Goal: Information Seeking & Learning: Learn about a topic

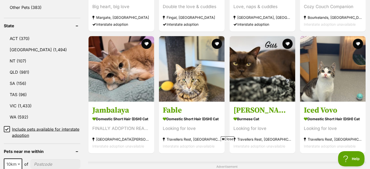
scroll to position [255, 0]
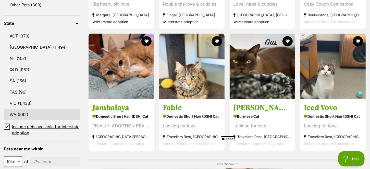
click at [38, 113] on link "WA (592)" at bounding box center [42, 114] width 77 height 11
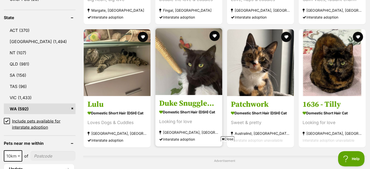
scroll to position [308, 0]
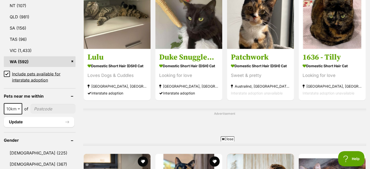
click at [224, 137] on span "Close" at bounding box center [228, 139] width 14 height 5
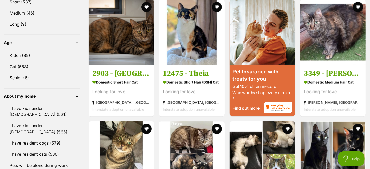
scroll to position [500, 0]
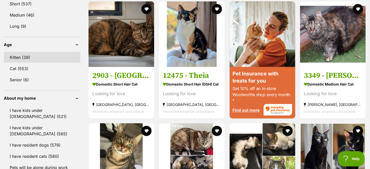
click at [38, 55] on link "Kitten (39)" at bounding box center [42, 57] width 77 height 11
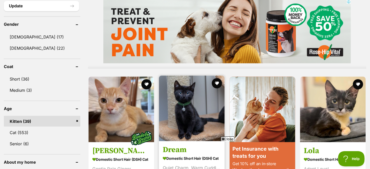
scroll to position [457, 0]
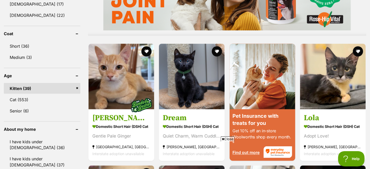
click at [23, 87] on link "Kitten (39)" at bounding box center [42, 88] width 77 height 11
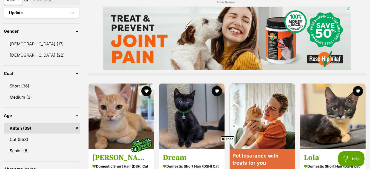
scroll to position [362, 0]
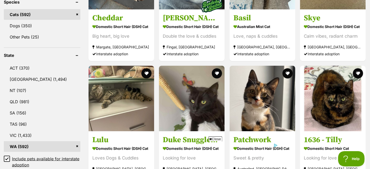
click at [76, 142] on link "WA (592)" at bounding box center [42, 146] width 77 height 11
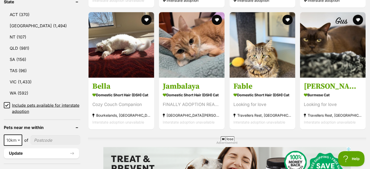
scroll to position [277, 0]
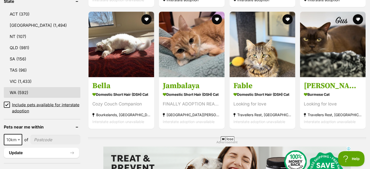
click at [18, 88] on link "WA (592)" at bounding box center [42, 92] width 77 height 11
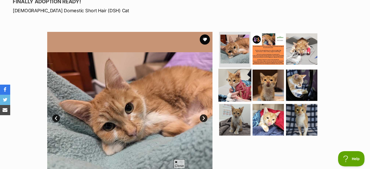
click at [238, 82] on img at bounding box center [235, 85] width 33 height 33
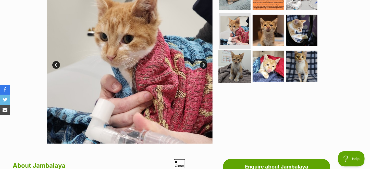
click at [236, 67] on img at bounding box center [235, 66] width 33 height 33
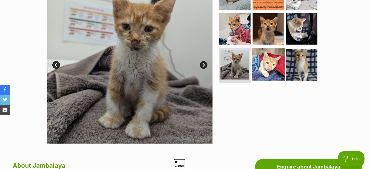
click at [276, 71] on img at bounding box center [268, 65] width 33 height 33
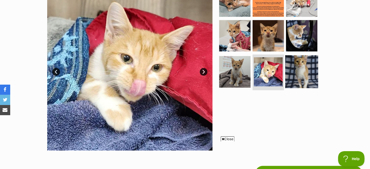
scroll to position [117, 0]
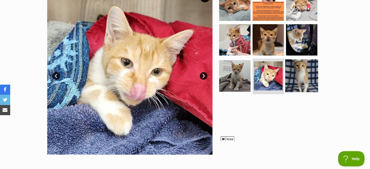
click at [307, 76] on img at bounding box center [301, 76] width 33 height 33
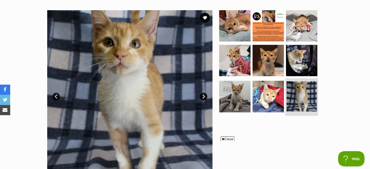
scroll to position [85, 0]
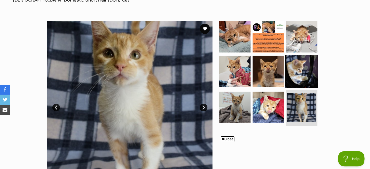
click at [308, 70] on img at bounding box center [301, 71] width 33 height 33
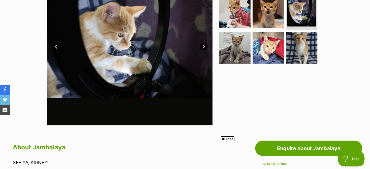
scroll to position [106, 0]
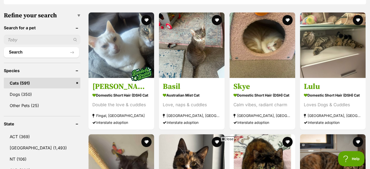
scroll to position [159, 0]
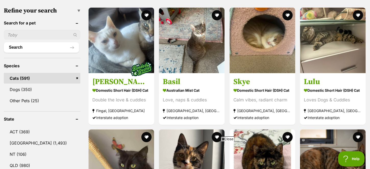
click at [229, 137] on span "Close" at bounding box center [228, 139] width 14 height 5
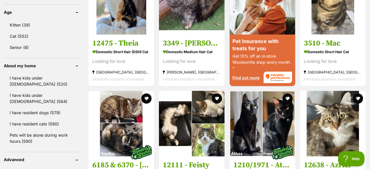
scroll to position [532, 0]
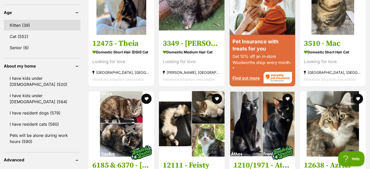
click at [33, 24] on link "Kitten (39)" at bounding box center [42, 25] width 77 height 11
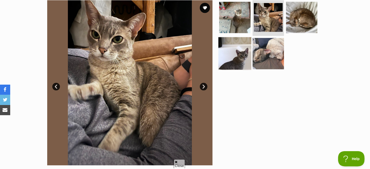
click at [230, 59] on img at bounding box center [235, 53] width 33 height 33
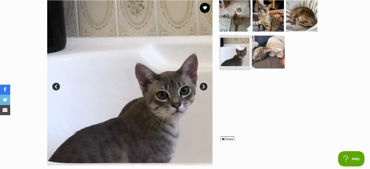
click at [263, 53] on img at bounding box center [268, 51] width 33 height 33
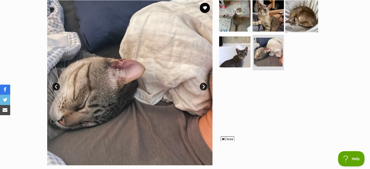
click at [303, 10] on img at bounding box center [301, 15] width 33 height 33
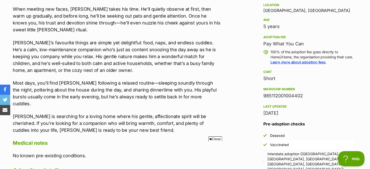
scroll to position [351, 0]
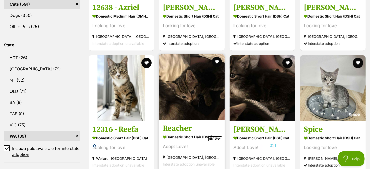
scroll to position [244, 0]
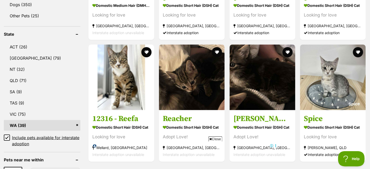
click at [216, 138] on span "Close" at bounding box center [216, 139] width 14 height 5
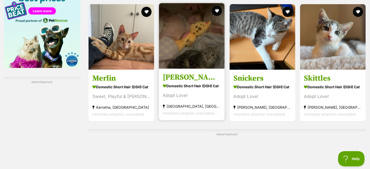
scroll to position [798, 0]
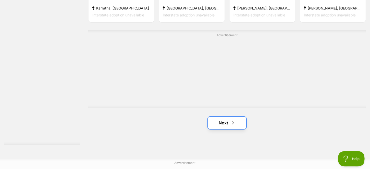
click at [218, 123] on link "Next" at bounding box center [227, 123] width 38 height 12
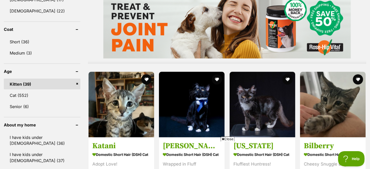
scroll to position [489, 0]
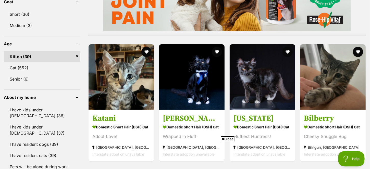
click at [231, 137] on span "Close" at bounding box center [228, 139] width 14 height 5
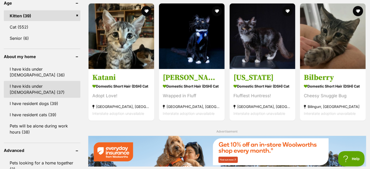
scroll to position [500, 0]
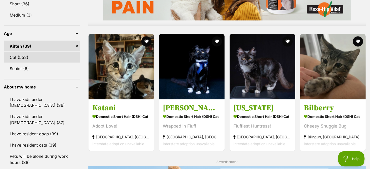
click at [30, 54] on link "Cat (552)" at bounding box center [42, 57] width 77 height 11
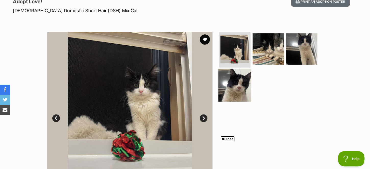
click at [243, 84] on img at bounding box center [235, 85] width 33 height 33
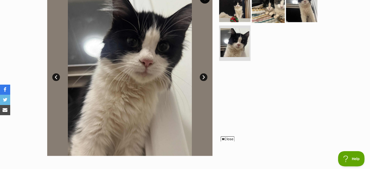
scroll to position [74, 0]
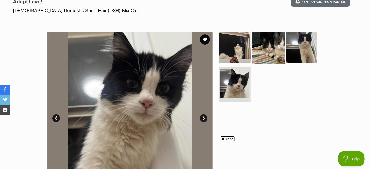
click at [275, 61] on img at bounding box center [268, 47] width 33 height 33
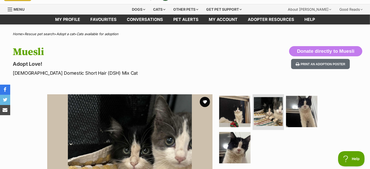
scroll to position [0, 0]
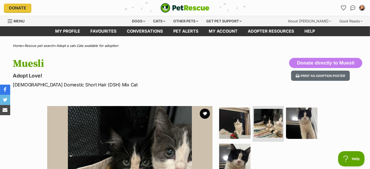
click at [320, 114] on ul at bounding box center [270, 142] width 105 height 73
click at [304, 121] on img at bounding box center [301, 123] width 33 height 33
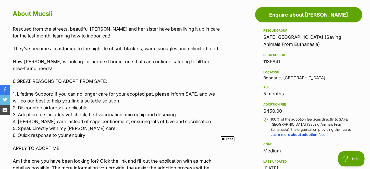
scroll to position [266, 0]
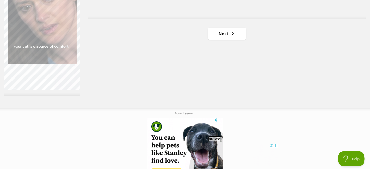
scroll to position [968, 0]
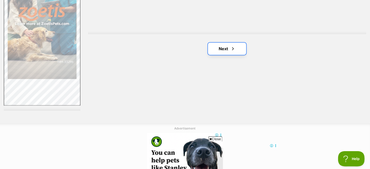
click at [230, 47] on link "Next" at bounding box center [227, 49] width 38 height 12
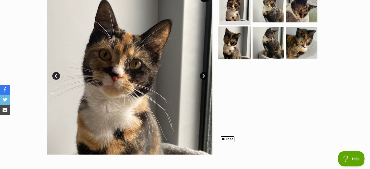
click at [241, 50] on img at bounding box center [235, 42] width 33 height 33
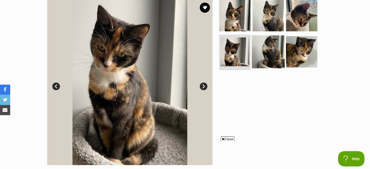
click at [265, 49] on img at bounding box center [268, 51] width 33 height 33
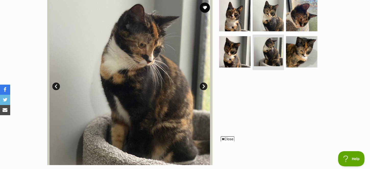
click at [223, 137] on span "Close" at bounding box center [228, 139] width 14 height 5
click at [294, 62] on img at bounding box center [301, 51] width 33 height 33
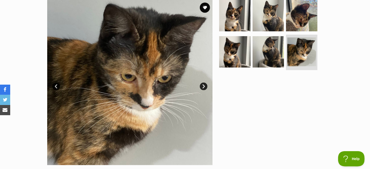
click at [252, 18] on ul at bounding box center [270, 36] width 105 height 73
click at [260, 21] on img at bounding box center [268, 15] width 33 height 33
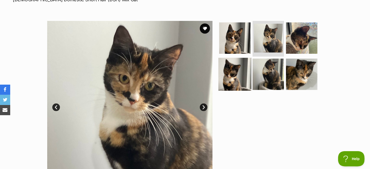
scroll to position [85, 0]
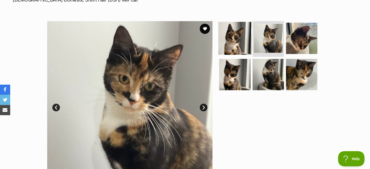
click at [234, 40] on img at bounding box center [235, 38] width 33 height 33
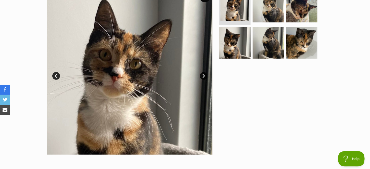
scroll to position [96, 0]
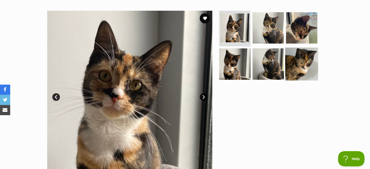
click at [302, 65] on img at bounding box center [301, 63] width 33 height 33
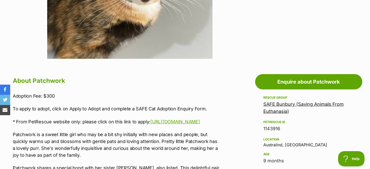
scroll to position [277, 0]
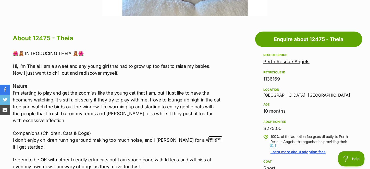
click at [215, 139] on span "Close" at bounding box center [216, 139] width 14 height 5
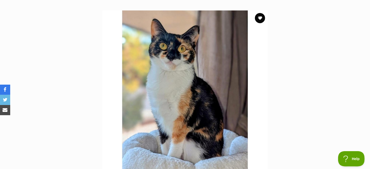
scroll to position [96, 0]
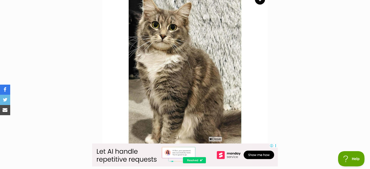
scroll to position [117, 0]
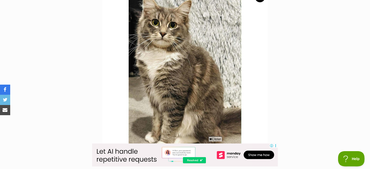
click at [216, 136] on img at bounding box center [184, 72] width 165 height 165
click at [215, 138] on span "Close" at bounding box center [216, 139] width 14 height 5
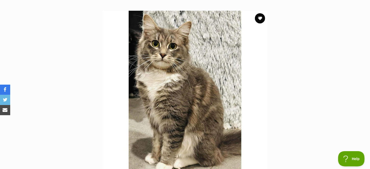
scroll to position [106, 0]
